Goal: Information Seeking & Learning: Learn about a topic

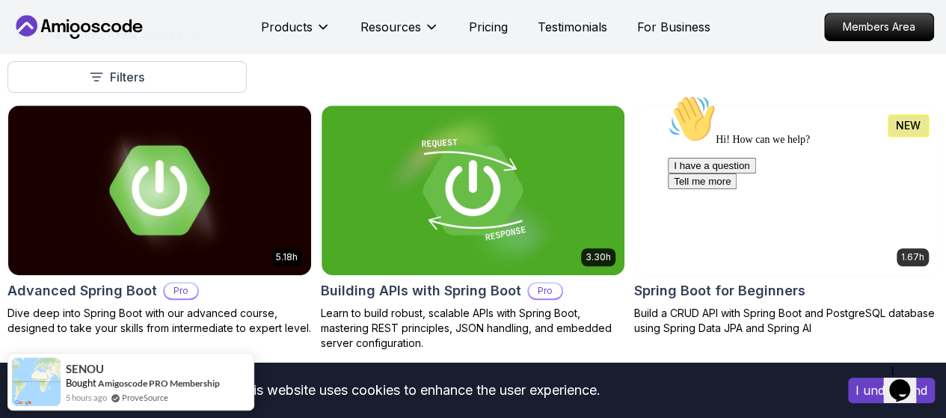
scroll to position [366, 0]
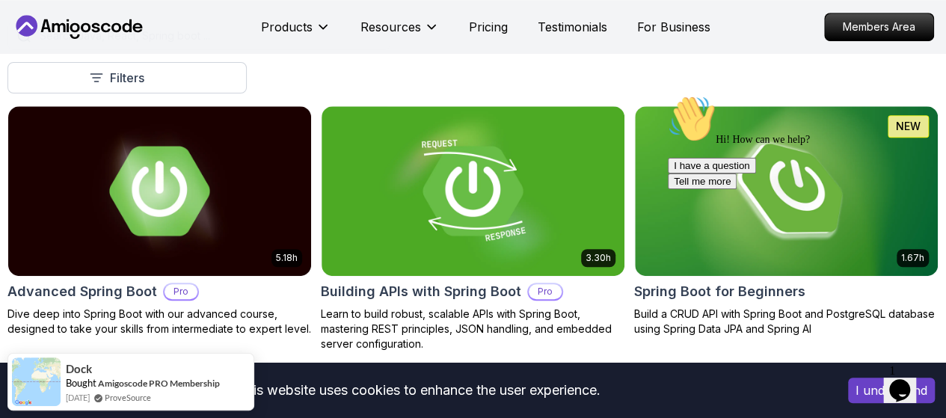
click at [668, 95] on icon "Chat attention grabber" at bounding box center [668, 95] width 0 height 0
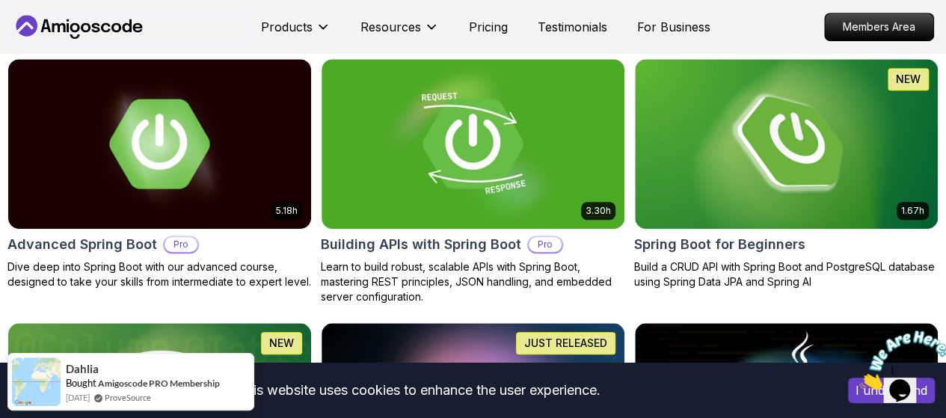
scroll to position [404, 0]
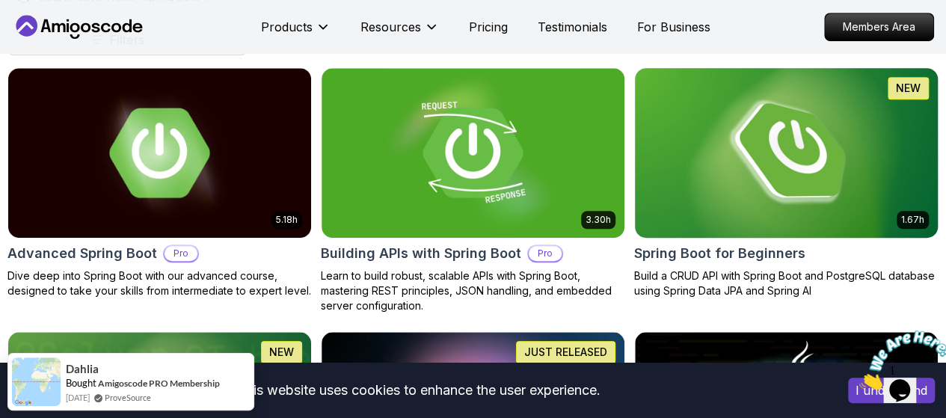
click at [786, 123] on img at bounding box center [786, 153] width 318 height 178
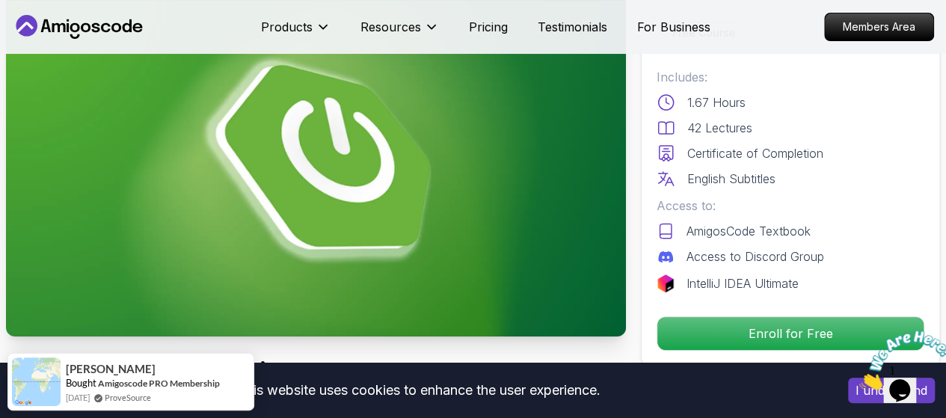
scroll to position [106, 0]
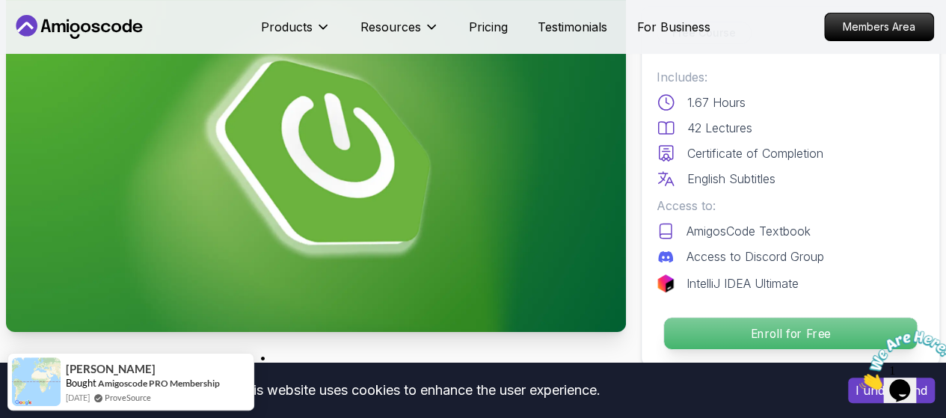
click at [736, 337] on p "Enroll for Free" at bounding box center [790, 333] width 253 height 31
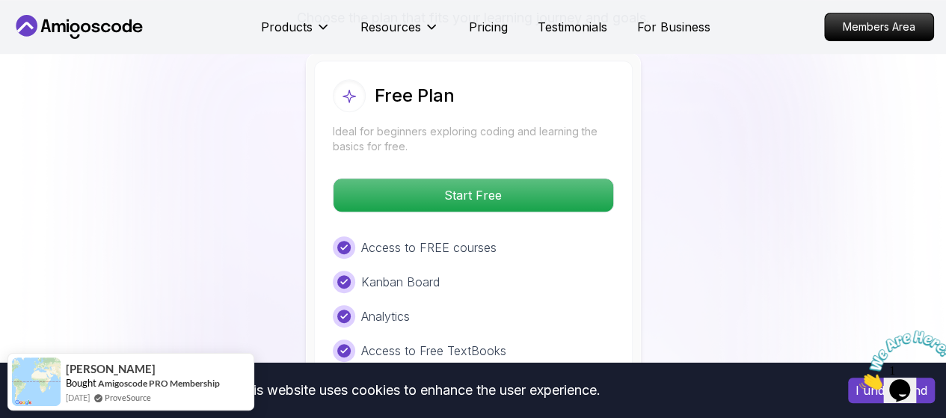
scroll to position [3171, 0]
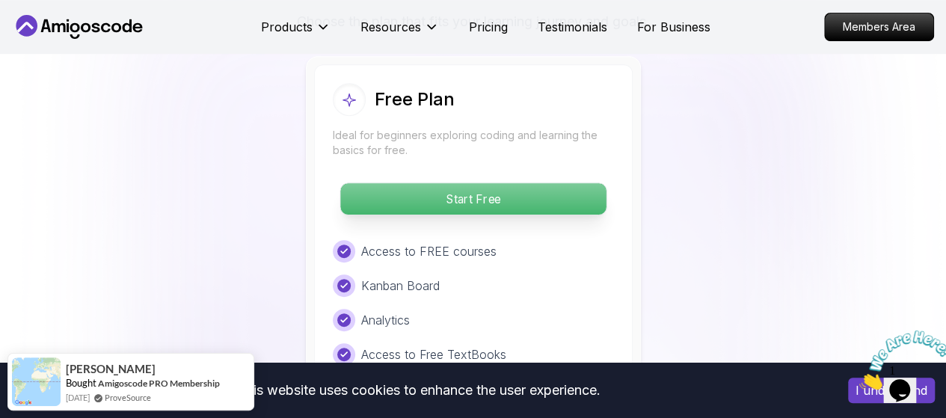
click at [492, 190] on p "Start Free" at bounding box center [472, 198] width 265 height 31
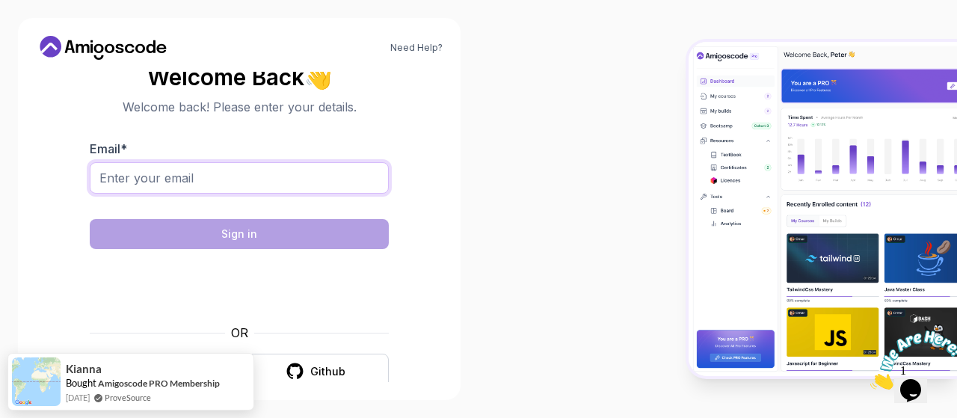
click at [280, 176] on input "Email *" at bounding box center [239, 177] width 299 height 31
type input "furtuna_e@yahoo.com"
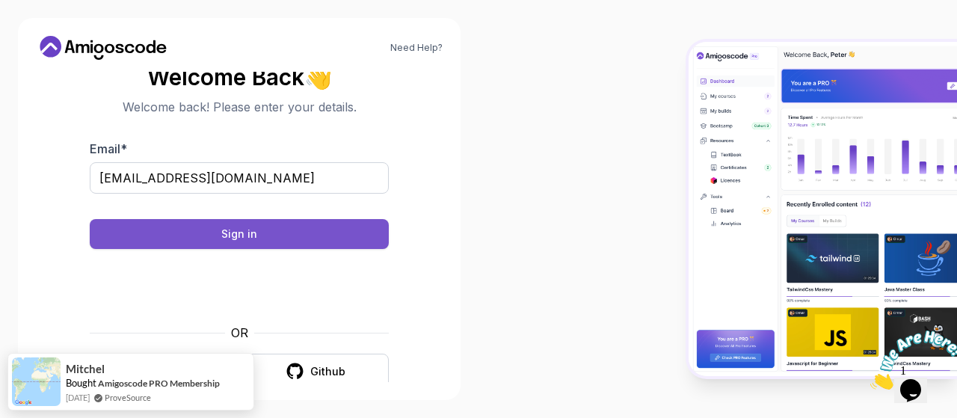
click at [227, 242] on button "Sign in" at bounding box center [239, 234] width 299 height 30
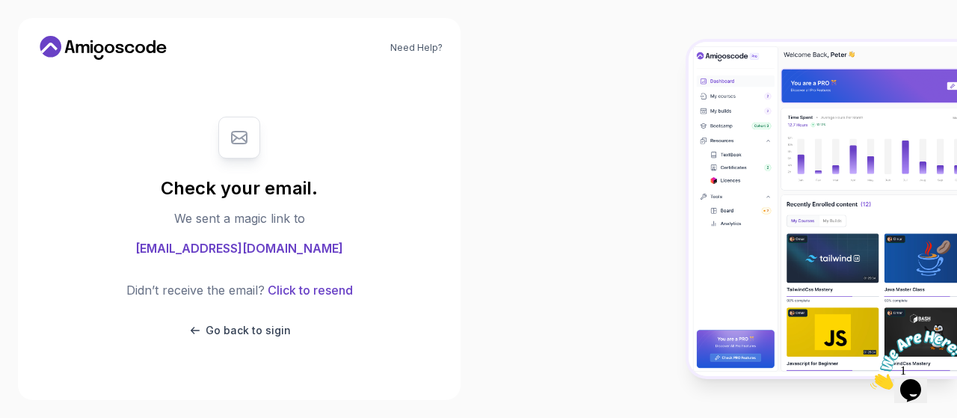
click at [136, 44] on icon at bounding box center [103, 48] width 135 height 24
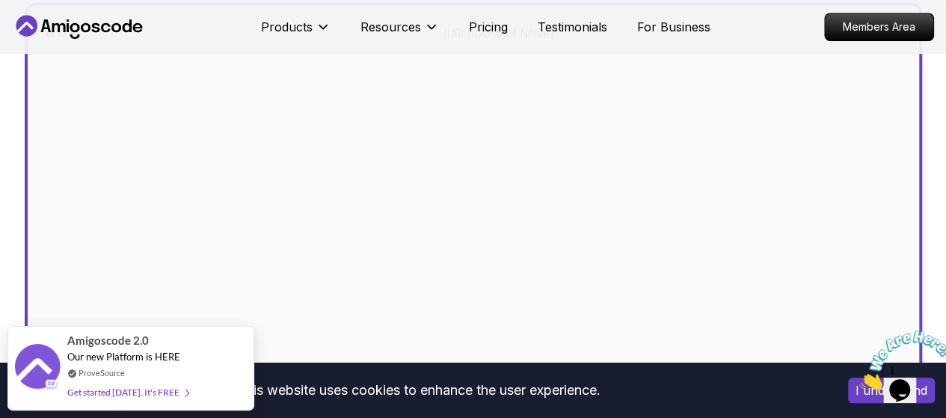
scroll to position [447, 0]
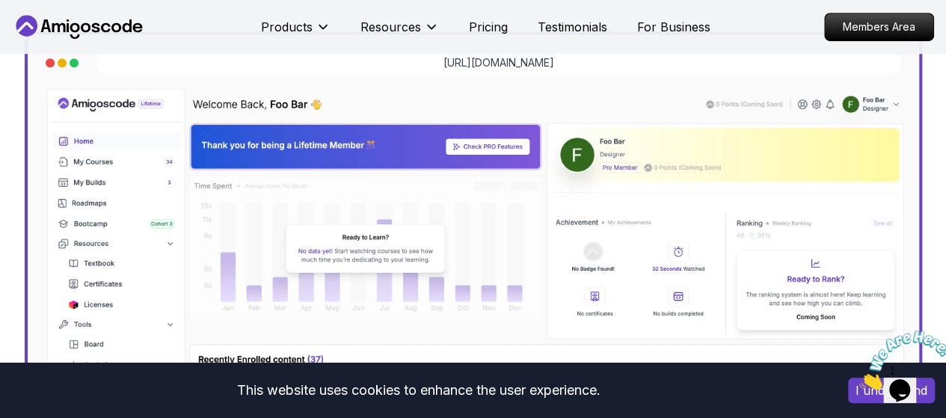
click at [97, 168] on img at bounding box center [473, 345] width 867 height 520
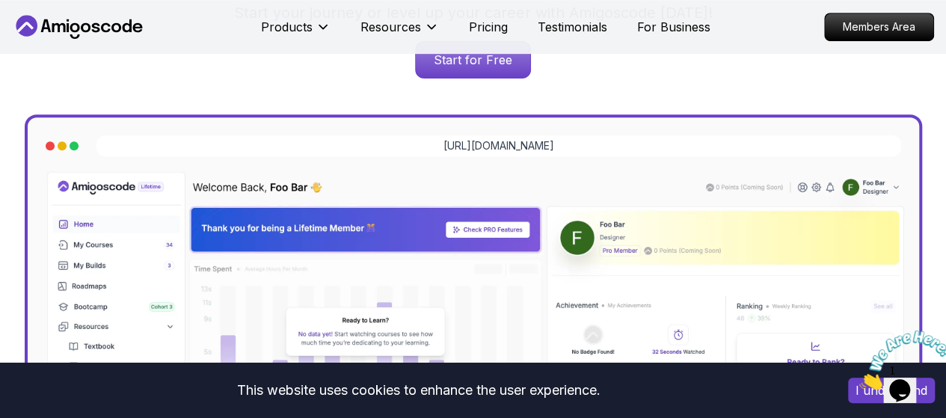
scroll to position [363, 0]
click at [541, 154] on p "https://amigoscode.com/dashboard" at bounding box center [498, 146] width 111 height 15
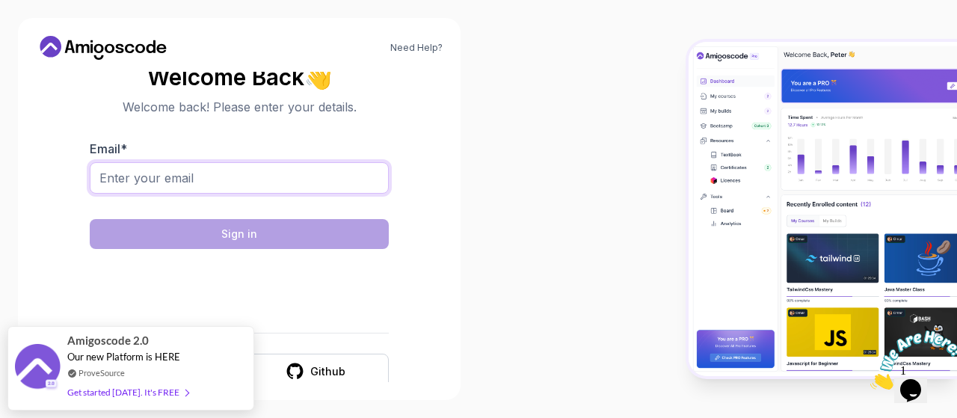
click at [248, 185] on input "Email *" at bounding box center [239, 177] width 299 height 31
type input "furtuna_e@yahoo.com"
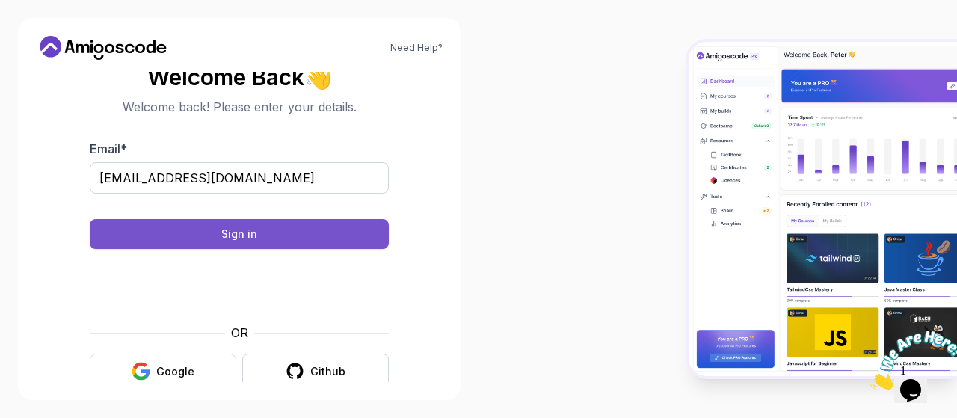
click at [238, 237] on div "Sign in" at bounding box center [239, 234] width 36 height 15
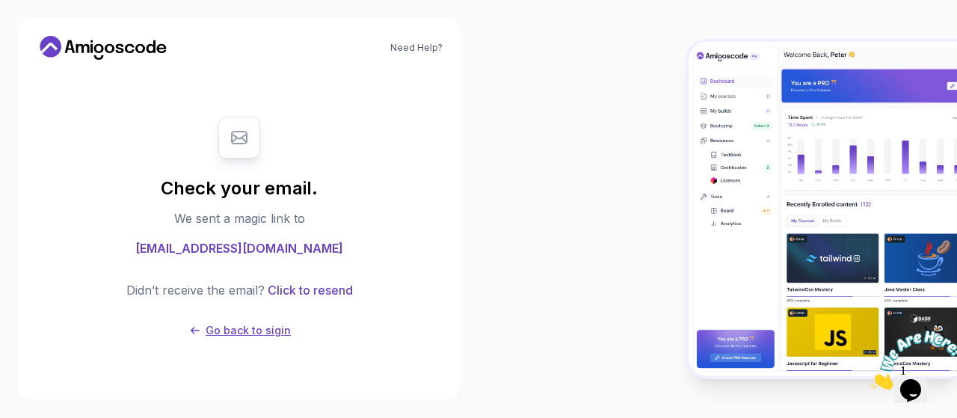
click at [254, 329] on p "Go back to sigin" at bounding box center [248, 330] width 85 height 15
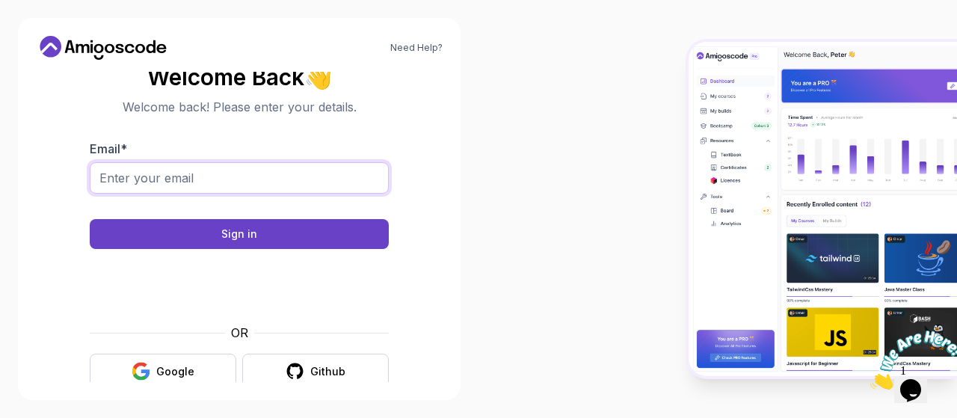
click at [256, 185] on input "Email *" at bounding box center [239, 177] width 299 height 31
type input "furtuna_e@yahoo.com"
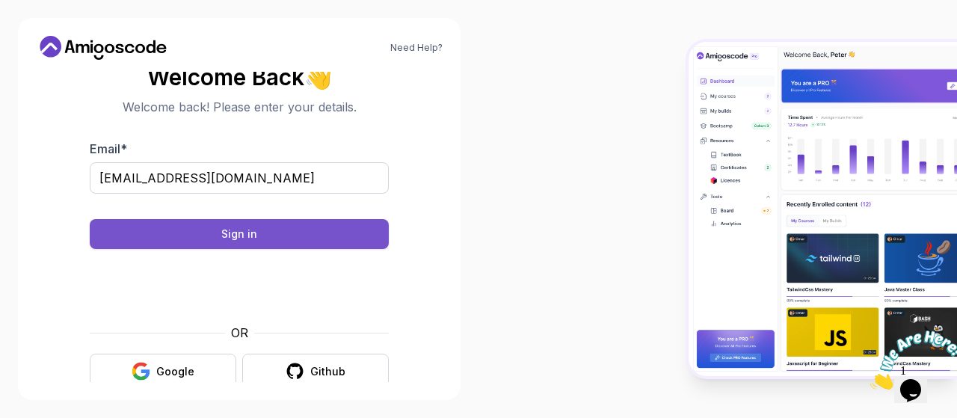
click at [257, 234] on button "Sign in" at bounding box center [239, 234] width 299 height 30
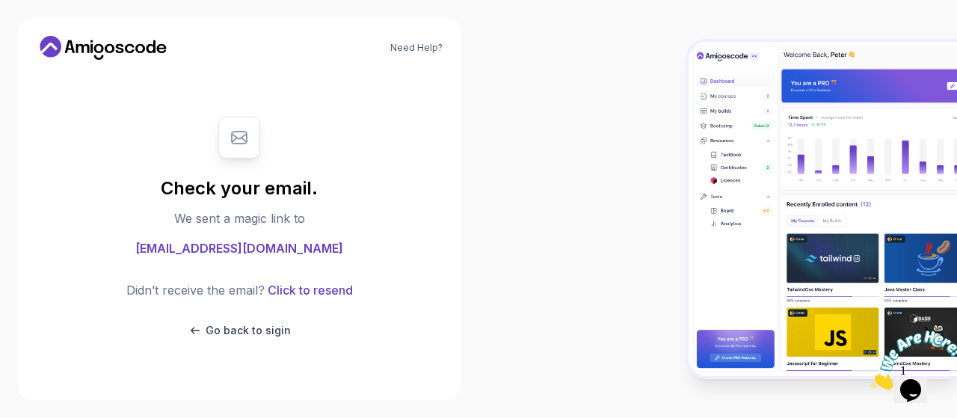
click at [129, 50] on icon at bounding box center [103, 48] width 135 height 24
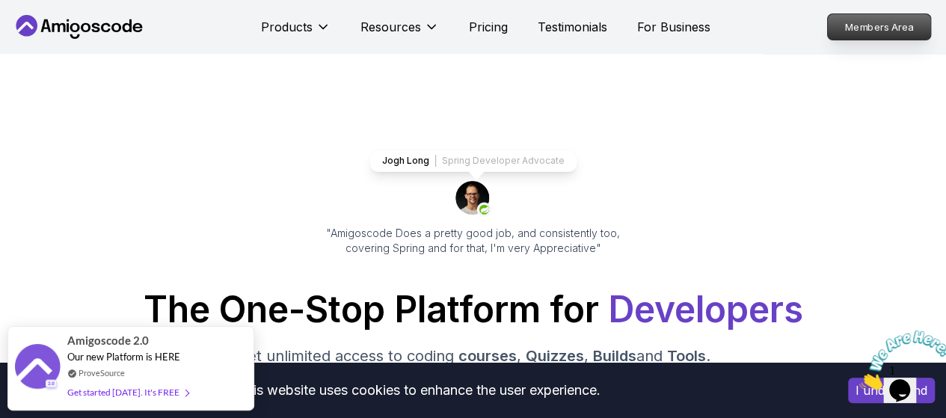
click at [914, 19] on p "Members Area" at bounding box center [879, 26] width 103 height 25
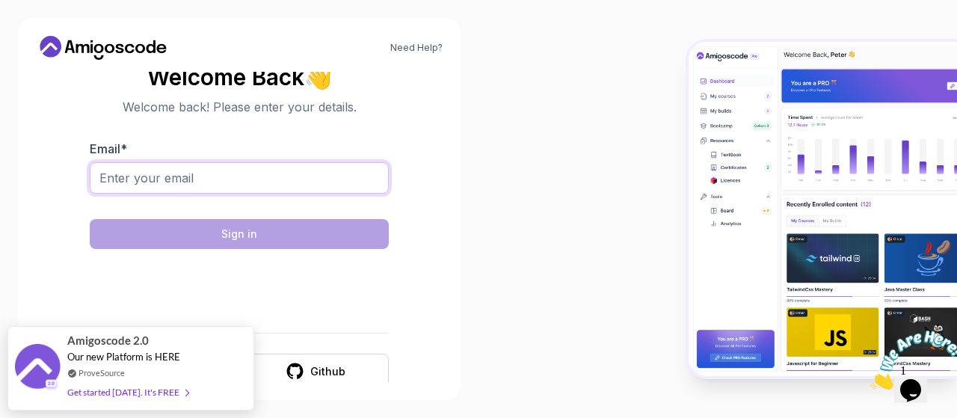
click at [270, 182] on input "Email *" at bounding box center [239, 177] width 299 height 31
type input "furtuna_e@yahoo.com"
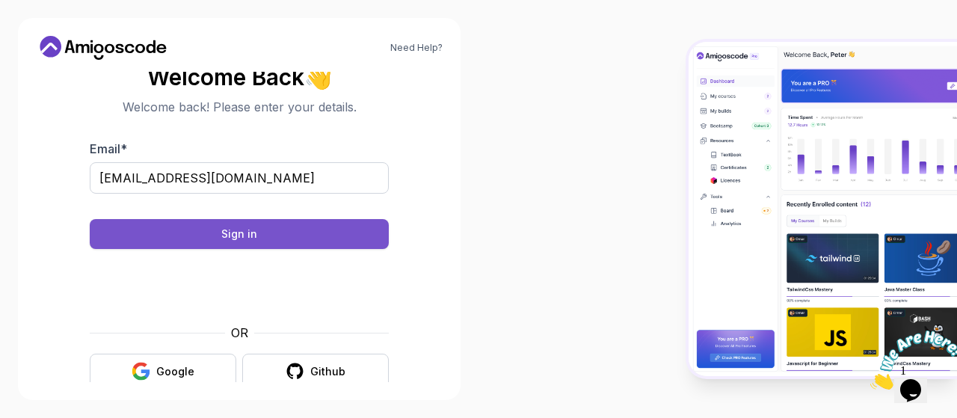
click at [304, 239] on button "Sign in" at bounding box center [239, 234] width 299 height 30
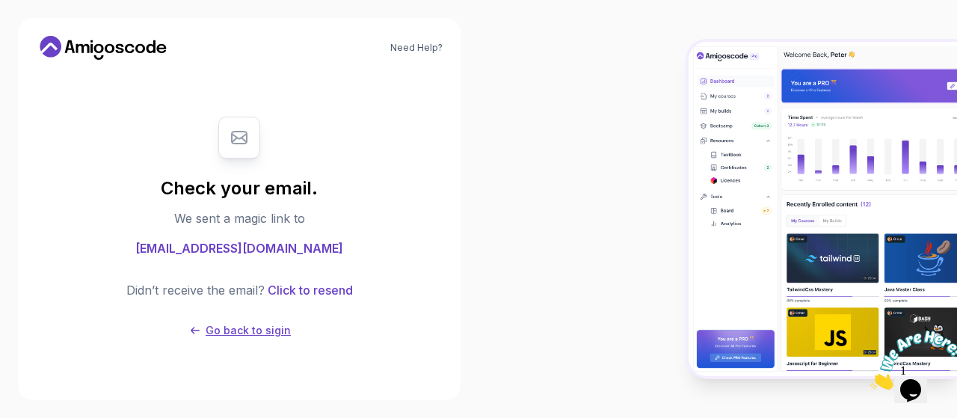
click at [239, 331] on p "Go back to sigin" at bounding box center [248, 330] width 85 height 15
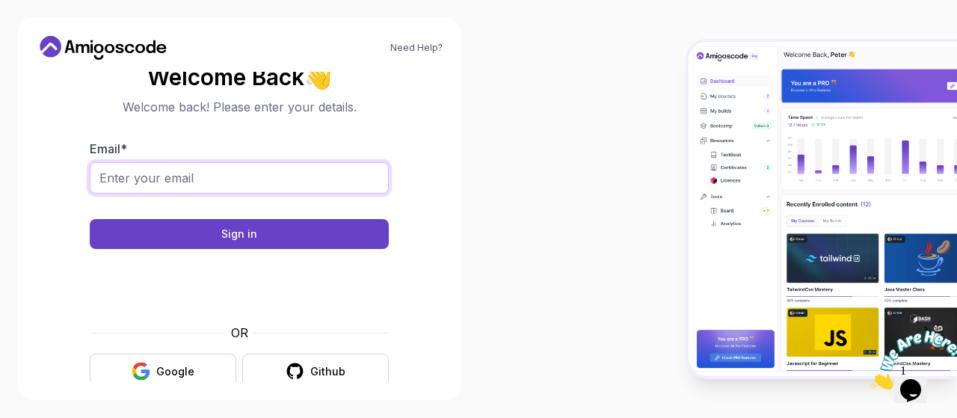
click at [203, 179] on input "Email *" at bounding box center [239, 177] width 299 height 31
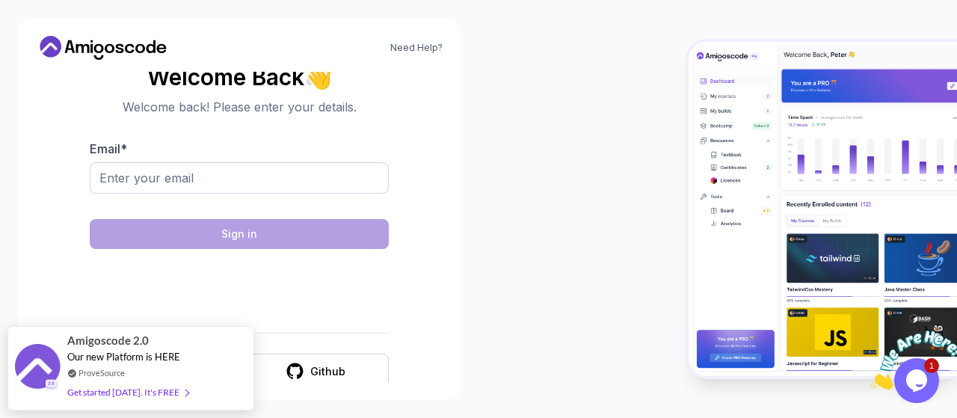
scroll to position [21, 0]
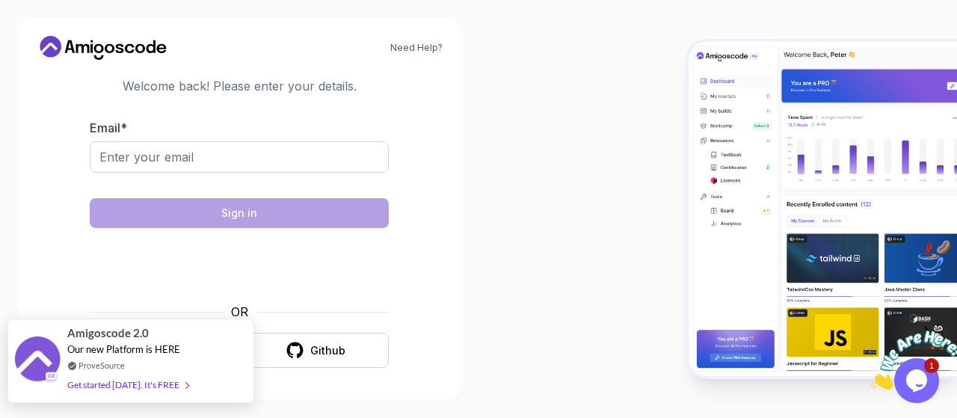
click at [153, 385] on div "Get started [DATE]. It's FREE" at bounding box center [127, 384] width 121 height 17
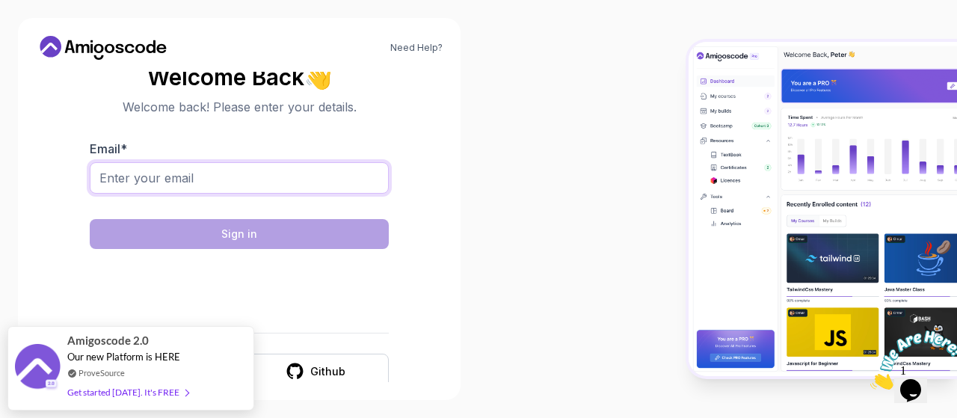
click at [224, 171] on input "Email *" at bounding box center [239, 177] width 299 height 31
type input "[EMAIL_ADDRESS][DOMAIN_NAME]"
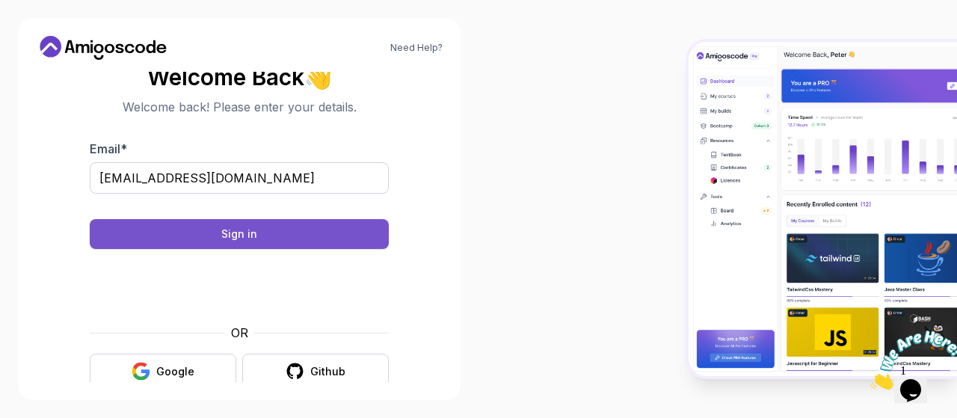
click at [307, 226] on button "Sign in" at bounding box center [239, 234] width 299 height 30
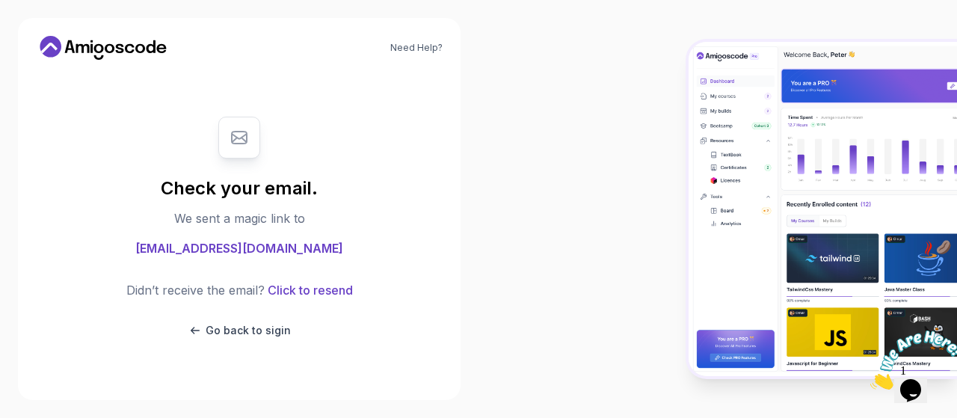
click at [276, 250] on span "[EMAIL_ADDRESS][DOMAIN_NAME]" at bounding box center [239, 248] width 208 height 18
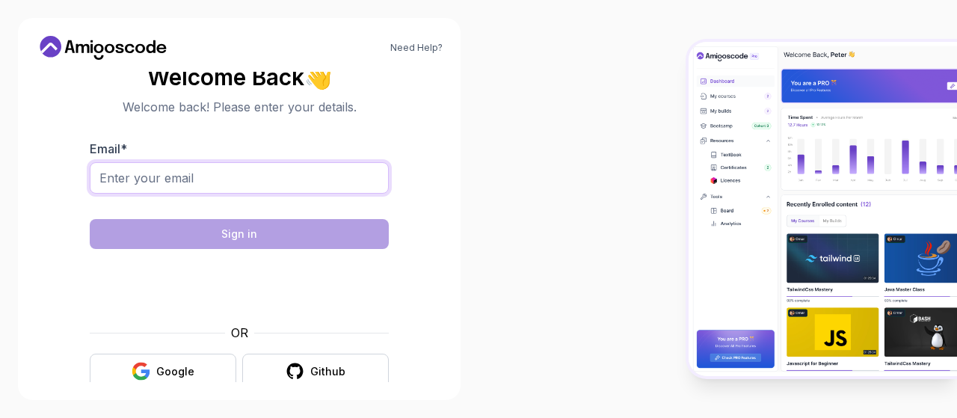
drag, startPoint x: 0, startPoint y: 0, endPoint x: 253, endPoint y: 182, distance: 311.7
click at [253, 182] on input "Email *" at bounding box center [239, 177] width 299 height 31
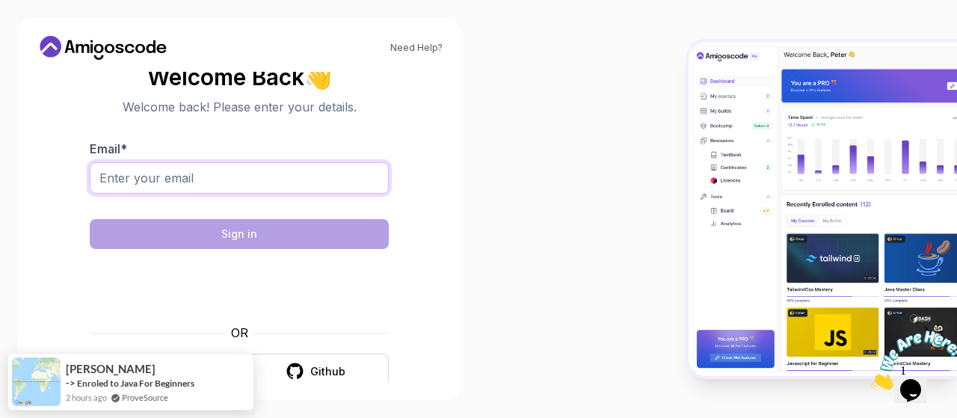
type input "[EMAIL_ADDRESS][DOMAIN_NAME]"
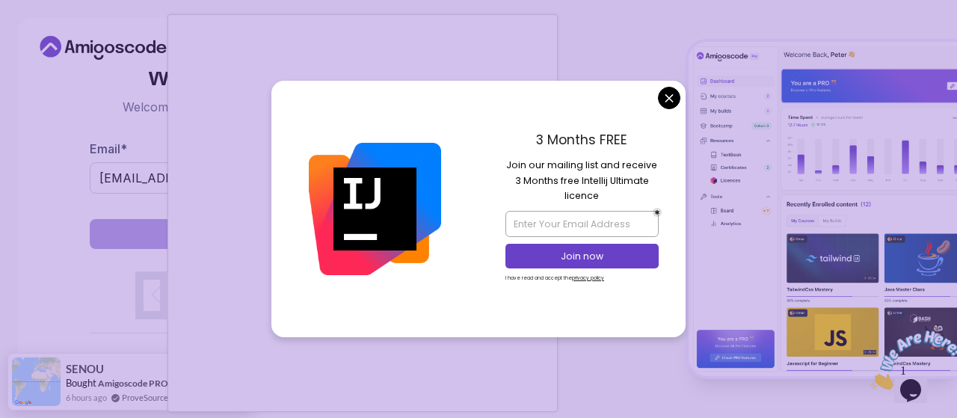
click at [673, 102] on body "Need Help? Welcome Back 👋 Welcome back! Please enter your details. Email * furt…" at bounding box center [478, 209] width 957 height 418
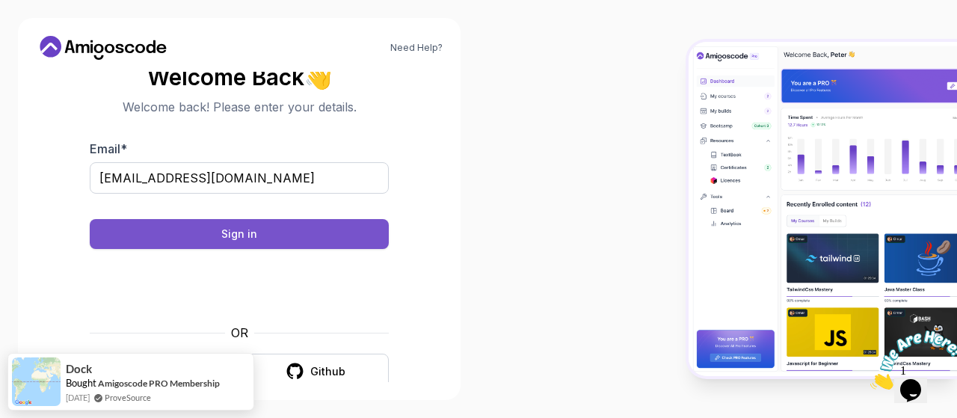
click at [233, 236] on div "Sign in" at bounding box center [239, 234] width 36 height 15
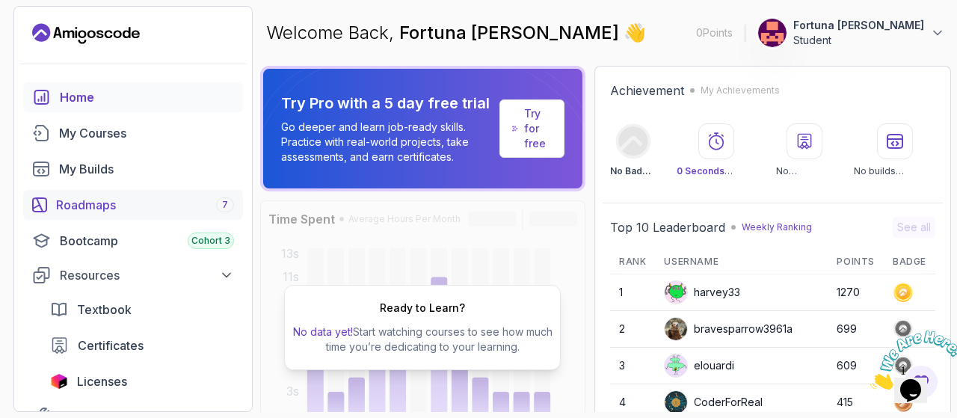
click at [100, 205] on div "Roadmaps 7" at bounding box center [145, 205] width 178 height 18
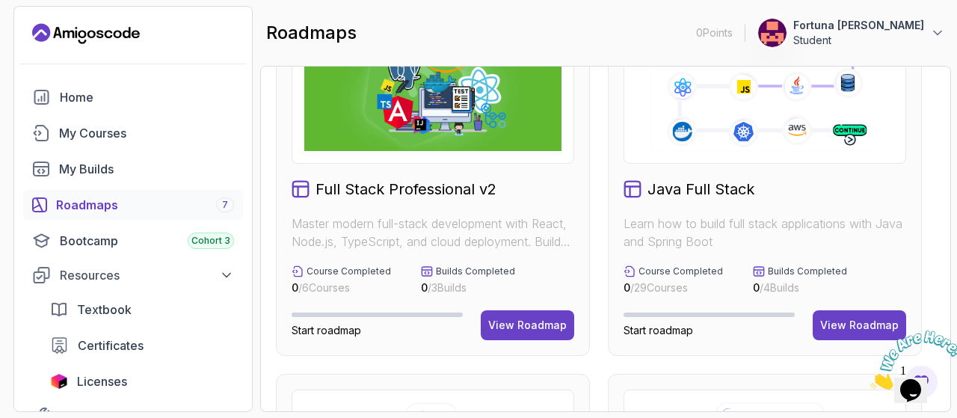
scroll to position [84, 0]
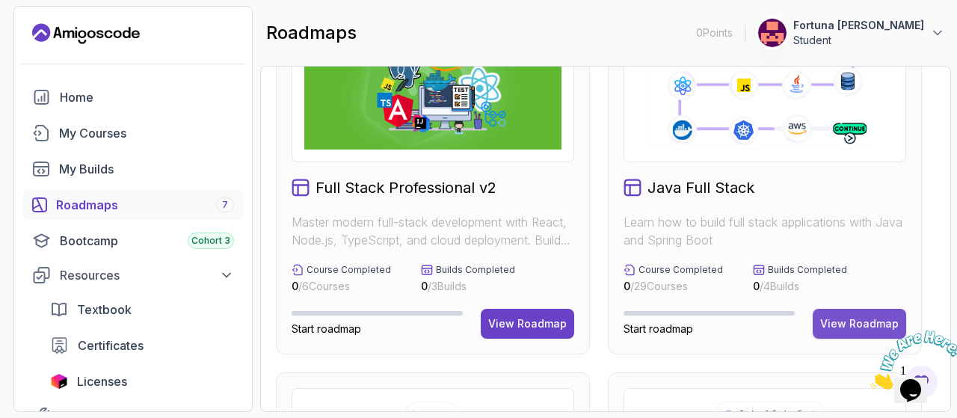
click at [843, 320] on div "View Roadmap" at bounding box center [859, 323] width 79 height 15
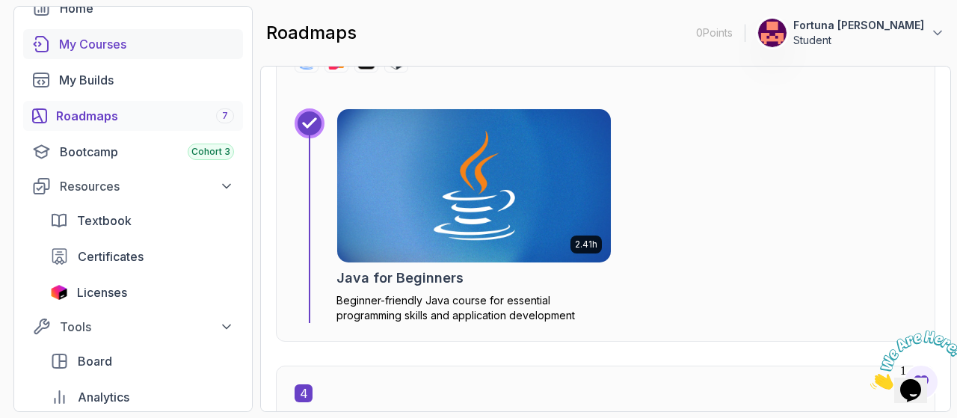
scroll to position [88, 0]
click at [135, 146] on div "Bootcamp Cohort 3" at bounding box center [147, 153] width 174 height 18
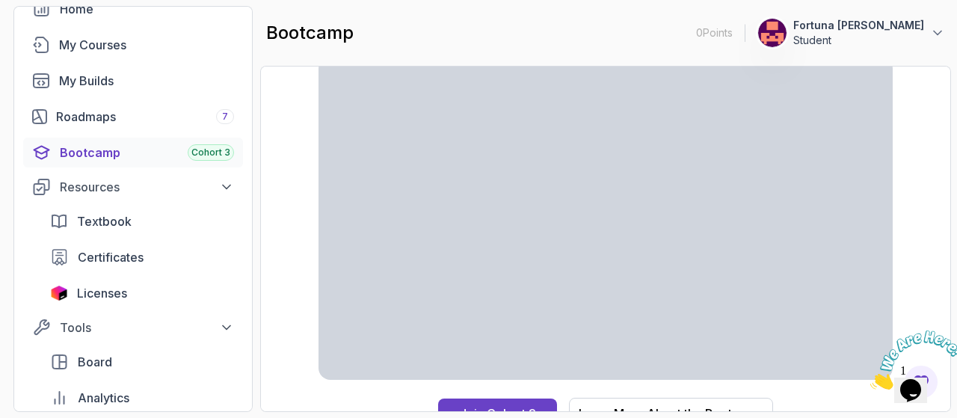
scroll to position [64, 0]
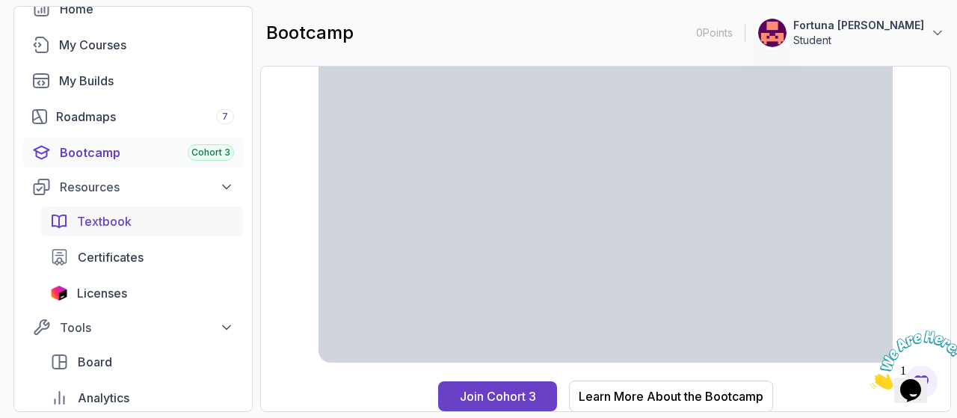
click at [117, 216] on span "Textbook" at bounding box center [104, 221] width 55 height 18
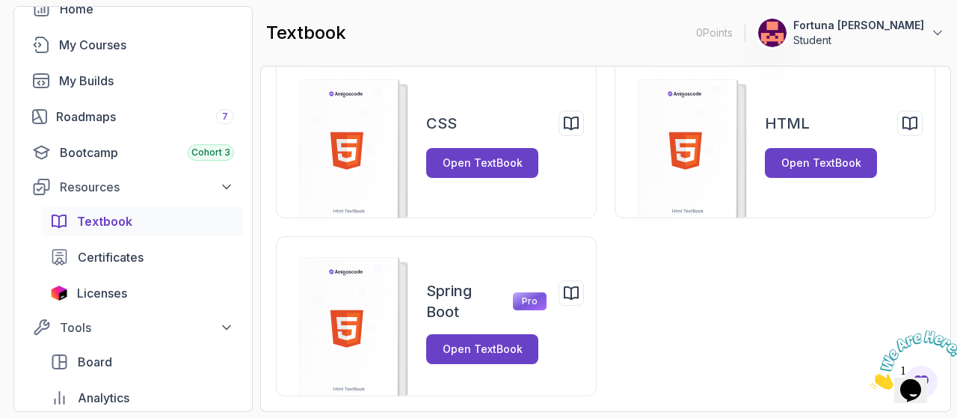
scroll to position [54, 0]
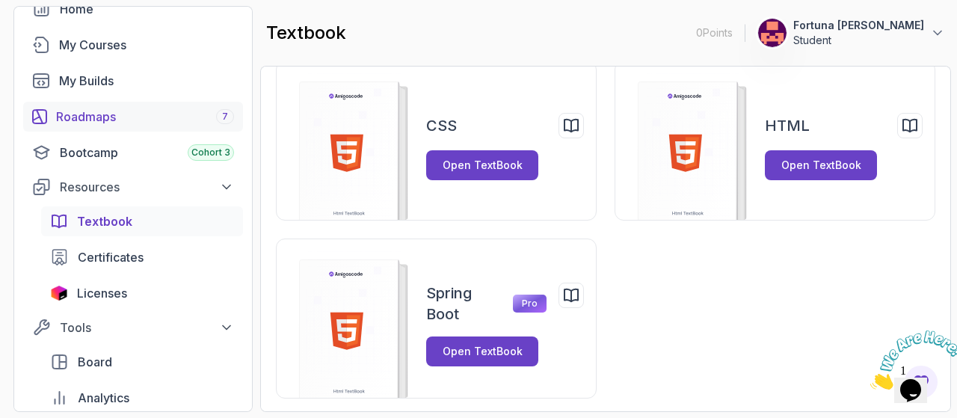
click at [110, 114] on div "Roadmaps 7" at bounding box center [145, 117] width 178 height 18
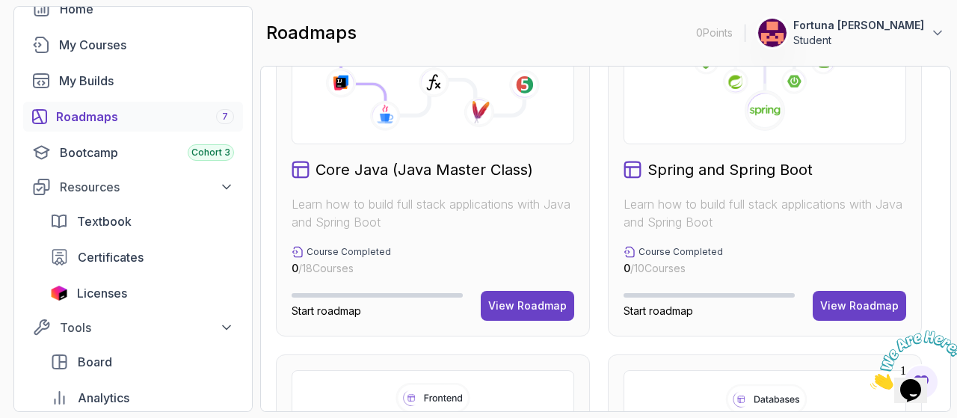
scroll to position [489, 0]
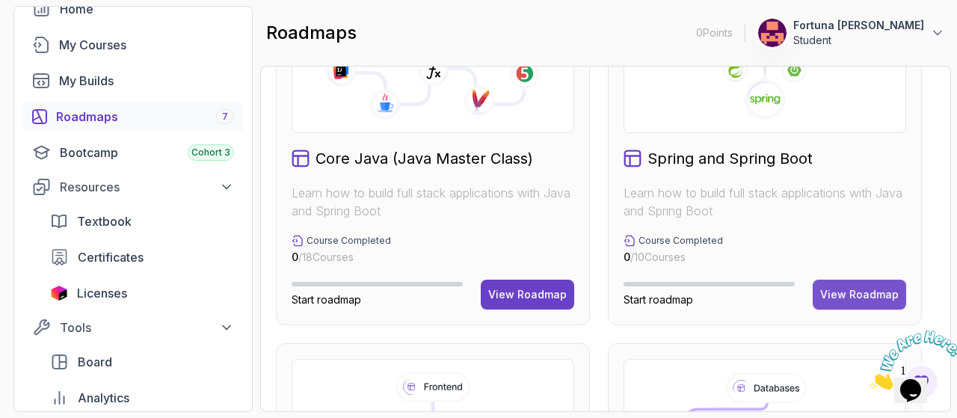
click at [876, 293] on div "View Roadmap" at bounding box center [859, 294] width 79 height 15
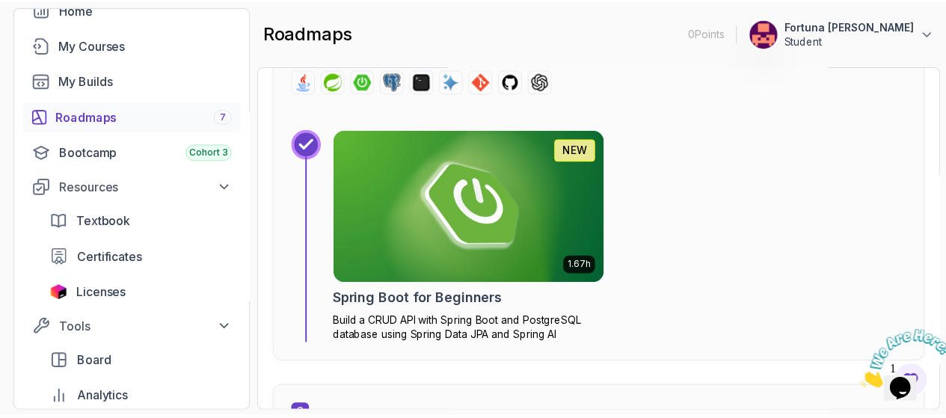
scroll to position [660, 0]
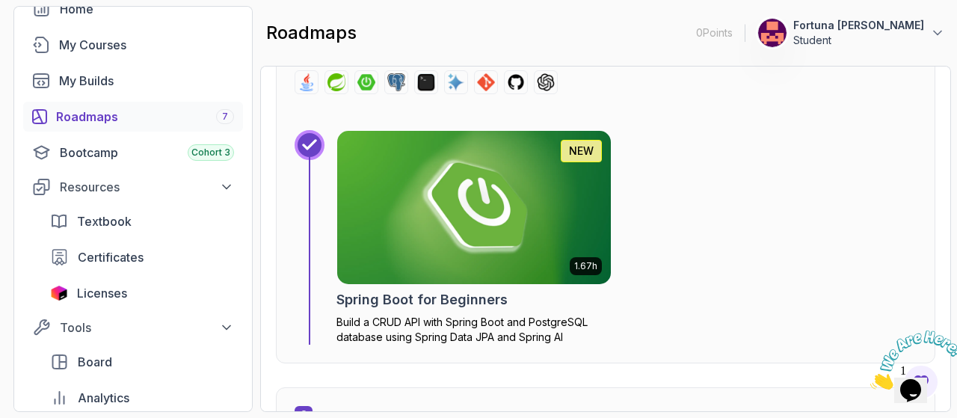
click at [538, 218] on img at bounding box center [474, 207] width 287 height 161
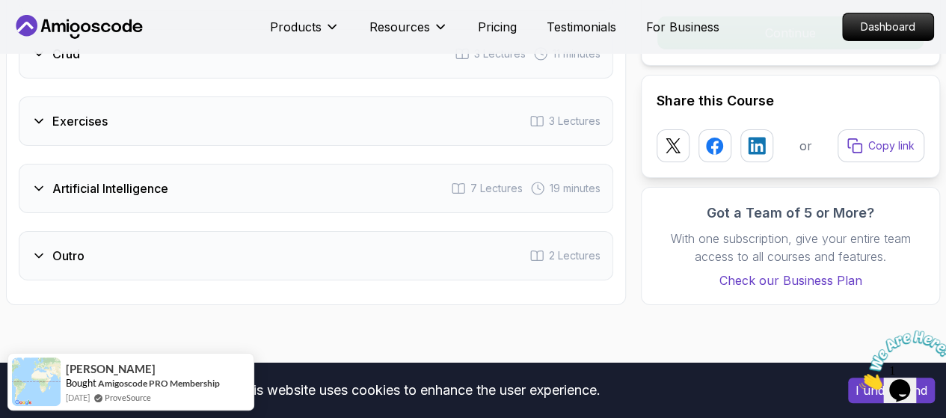
scroll to position [2610, 0]
click at [37, 129] on div "Exercises 3 Lectures" at bounding box center [316, 120] width 594 height 49
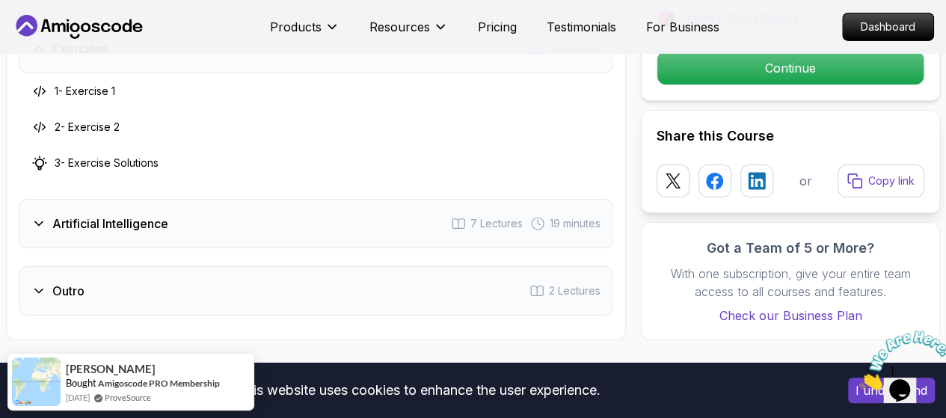
scroll to position [2539, 0]
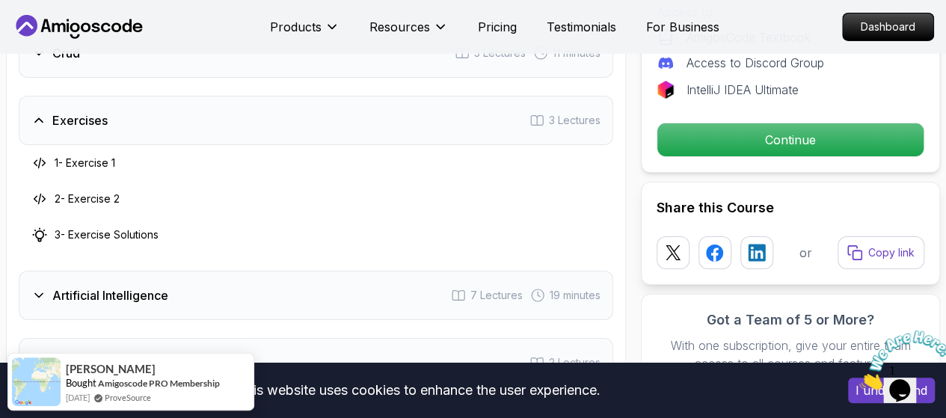
click at [37, 129] on div "Exercises 3 Lectures" at bounding box center [316, 120] width 594 height 49
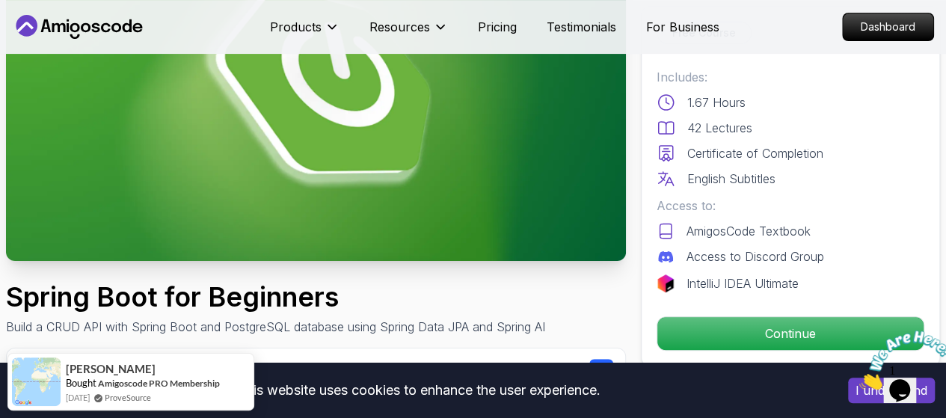
scroll to position [164, 0]
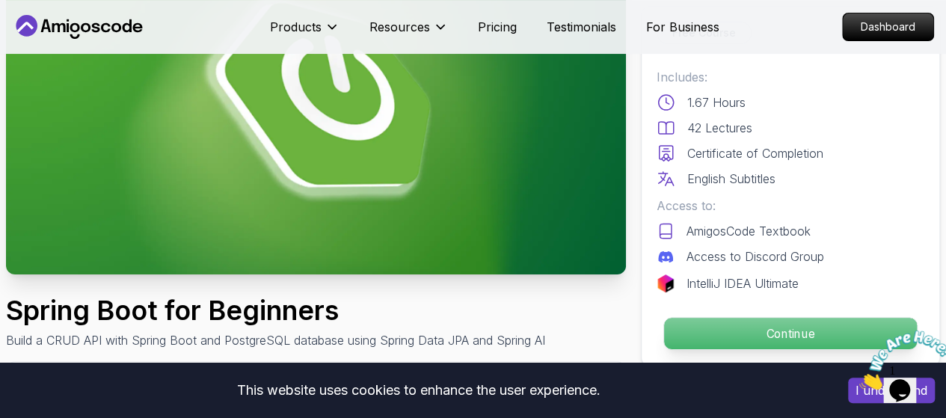
click at [680, 332] on p "Continue" at bounding box center [790, 333] width 253 height 31
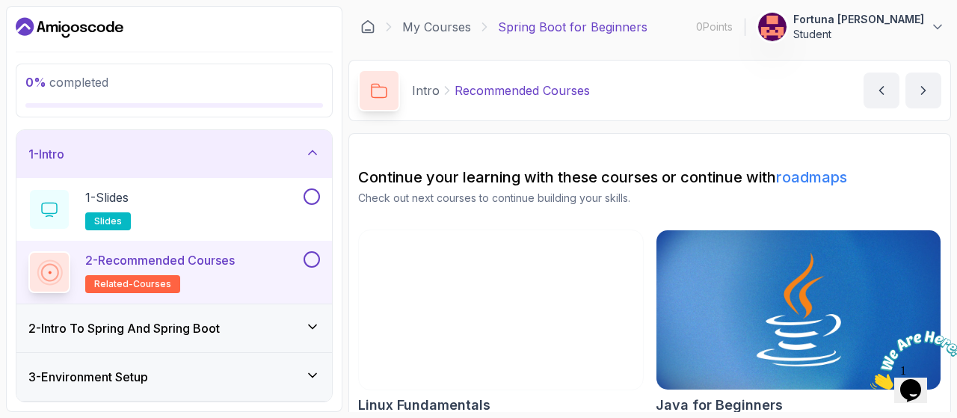
scroll to position [219, 0]
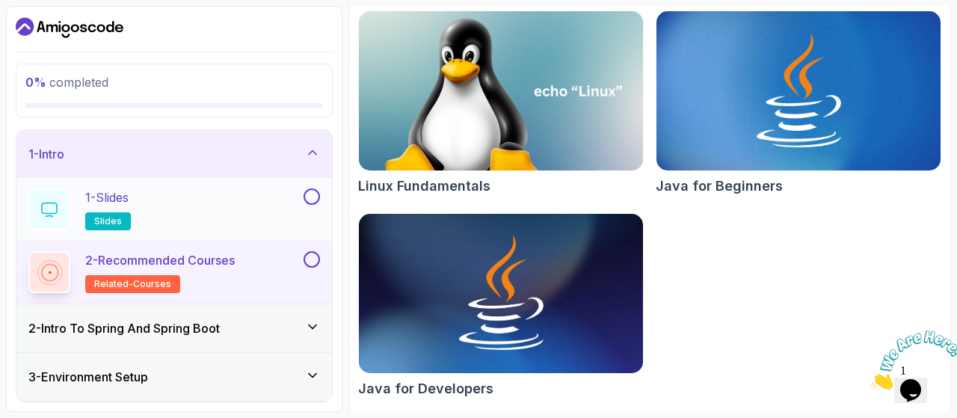
click at [277, 221] on div "1 - Slides slides" at bounding box center [164, 209] width 272 height 42
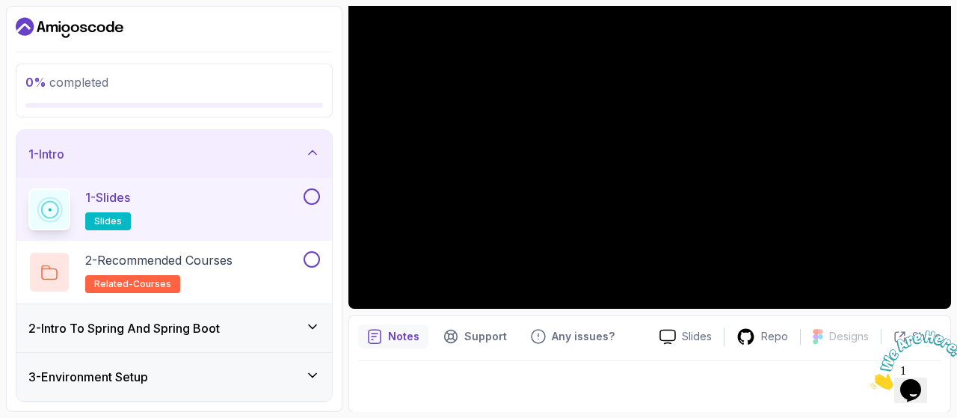
click at [870, 379] on icon "Close" at bounding box center [870, 385] width 0 height 13
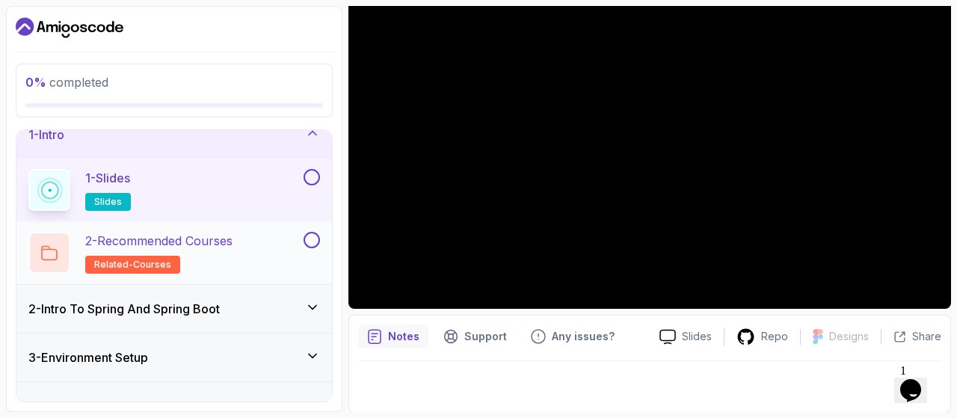
scroll to position [17, 0]
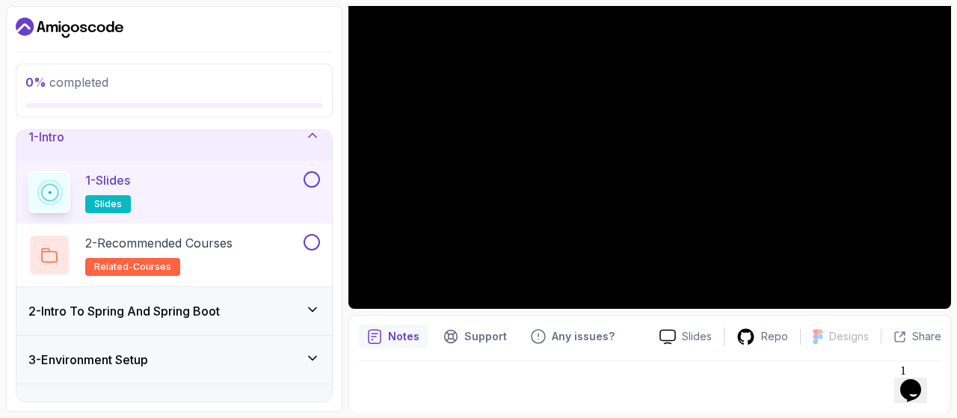
click at [309, 178] on button at bounding box center [312, 179] width 16 height 16
click at [259, 245] on div "2 - Recommended Courses related-courses" at bounding box center [164, 255] width 272 height 42
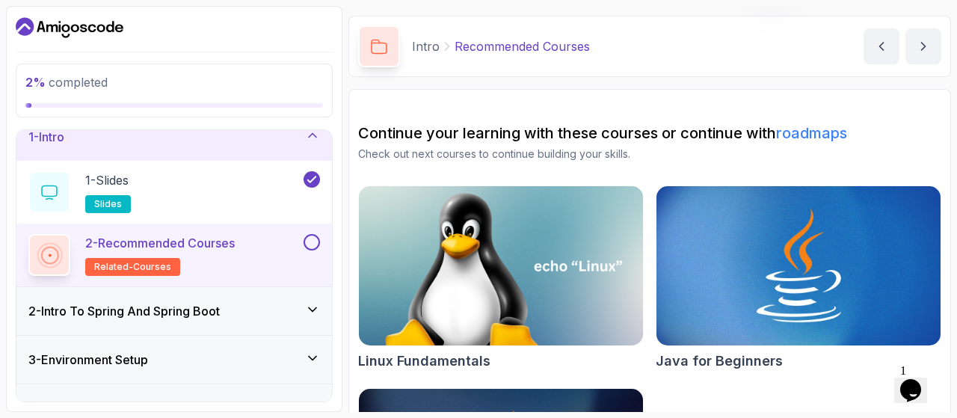
scroll to position [219, 0]
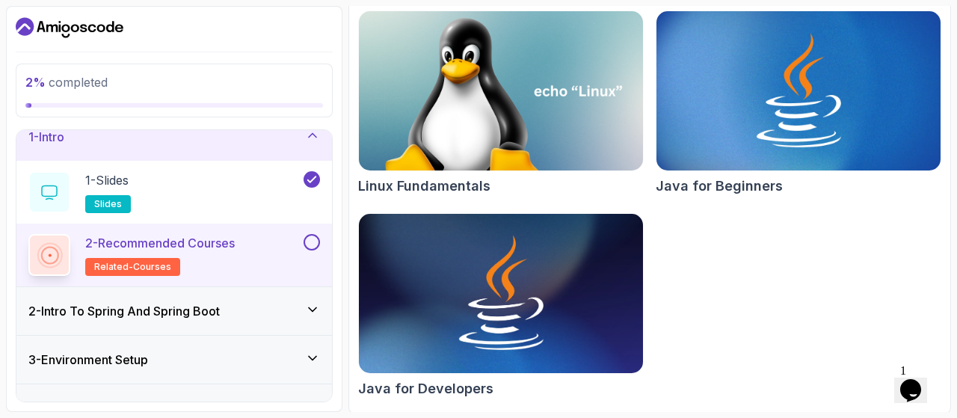
click at [250, 306] on div "2 - Intro To Spring And Spring Boot" at bounding box center [174, 311] width 292 height 18
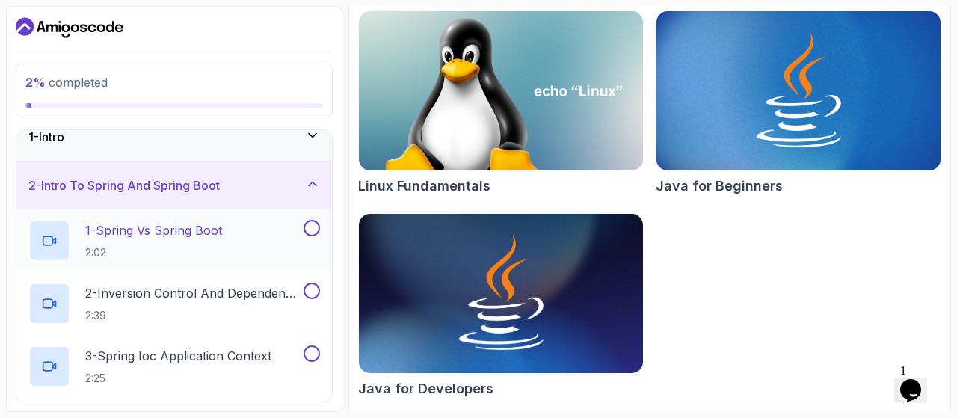
click at [203, 234] on p "1 - Spring Vs Spring Boot" at bounding box center [153, 230] width 137 height 18
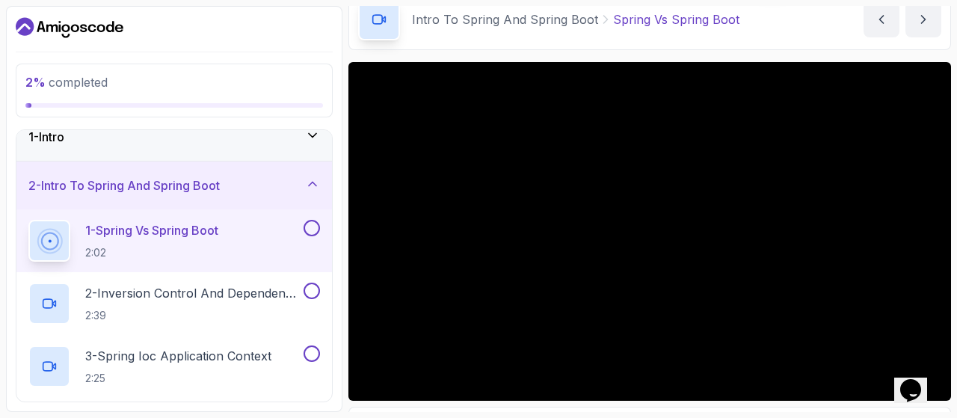
scroll to position [74, 0]
